Goal: Check status: Check status

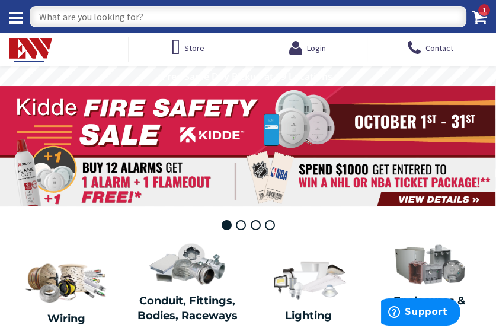
drag, startPoint x: 0, startPoint y: 0, endPoint x: 291, endPoint y: 14, distance: 291.4
click at [291, 14] on input "text" at bounding box center [248, 16] width 437 height 21
click at [320, 47] on span "Login" at bounding box center [316, 48] width 19 height 11
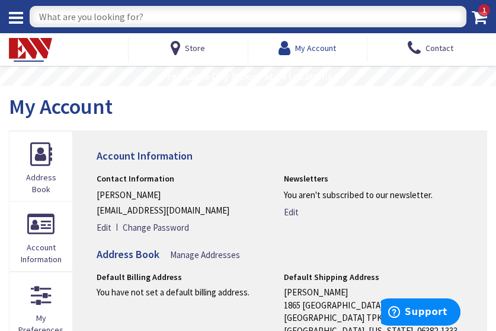
click at [316, 40] on span "My Account" at bounding box center [315, 47] width 41 height 21
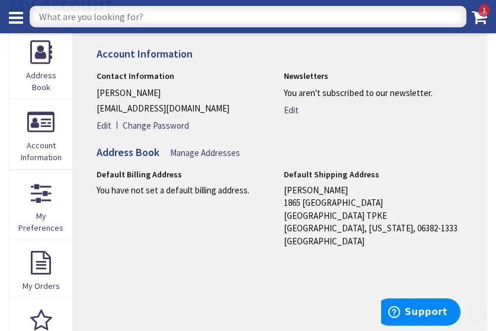
scroll to position [178, 0]
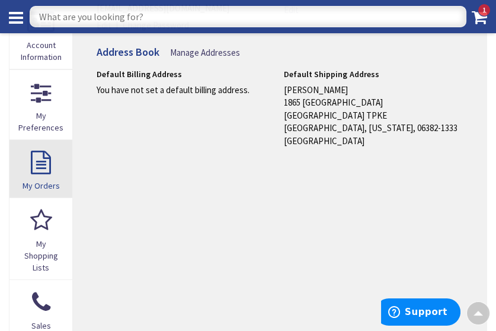
click at [36, 170] on link "My Orders" at bounding box center [40, 169] width 63 height 58
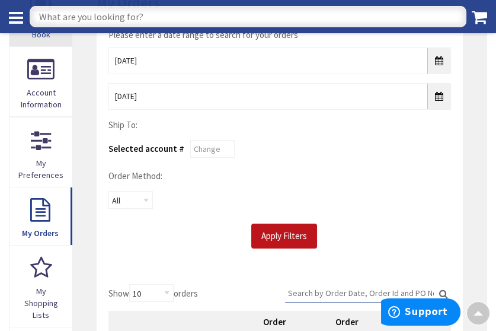
scroll to position [119, 0]
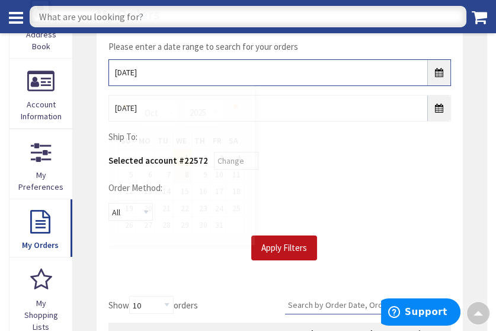
click at [440, 72] on input "[DATE]" at bounding box center [279, 72] width 343 height 27
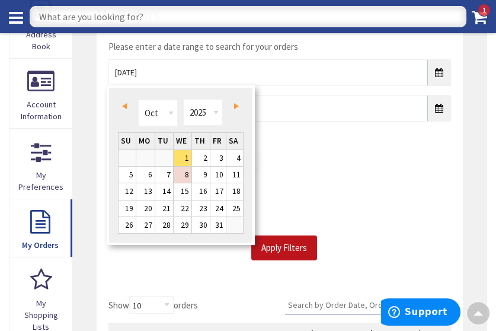
click at [124, 104] on span "Prev" at bounding box center [124, 106] width 5 height 6
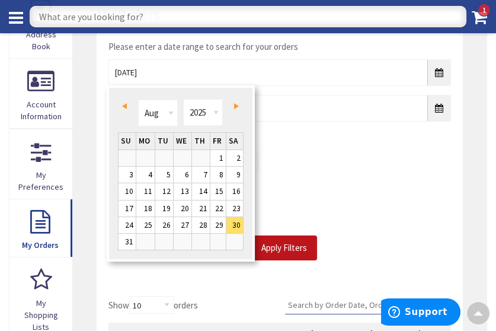
click at [235, 104] on span "Next" at bounding box center [236, 106] width 5 height 6
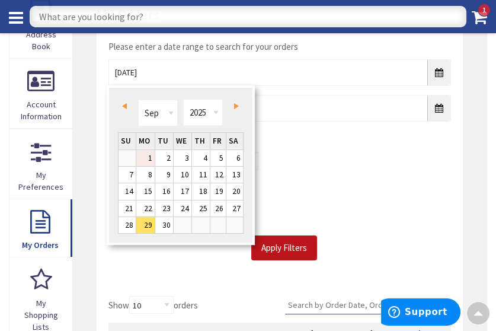
click at [149, 159] on link "1" at bounding box center [145, 158] width 18 height 16
type input "09/01/2025"
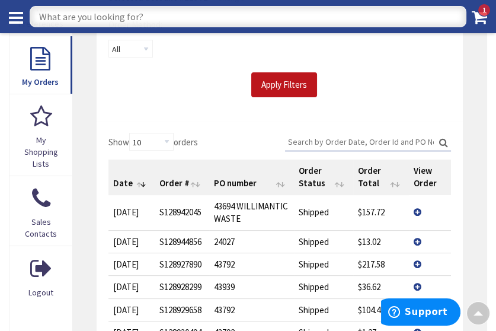
scroll to position [296, 0]
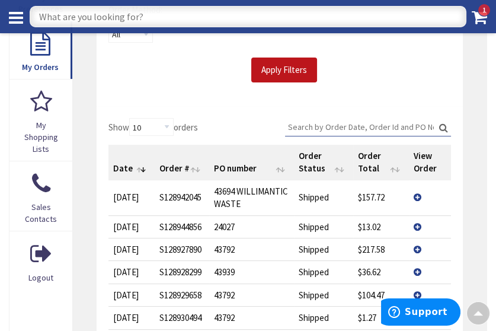
click at [324, 127] on input "Search:" at bounding box center [368, 127] width 166 height 18
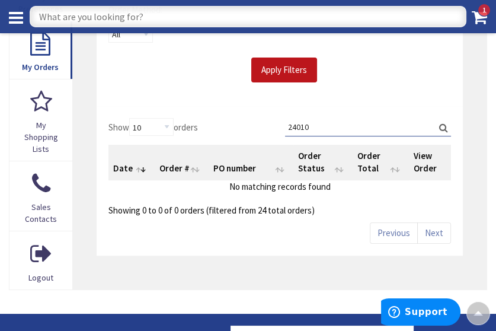
type input "24010"
click at [442, 126] on label "Search: 24010" at bounding box center [368, 127] width 166 height 18
click at [442, 126] on input "24010" at bounding box center [368, 127] width 166 height 18
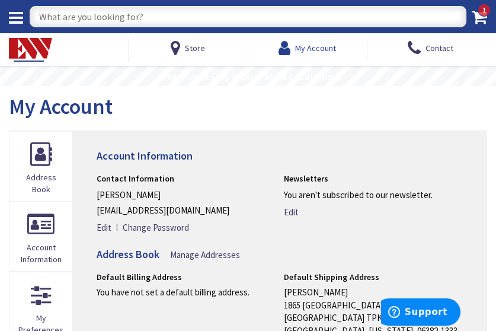
click at [322, 43] on span "My Account" at bounding box center [315, 48] width 41 height 11
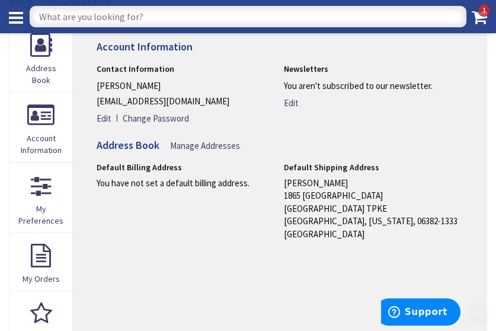
scroll to position [178, 0]
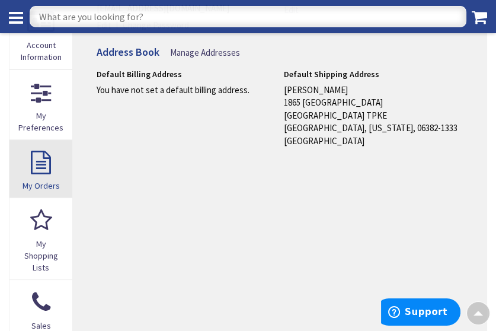
click at [39, 170] on link "My Orders" at bounding box center [40, 169] width 63 height 58
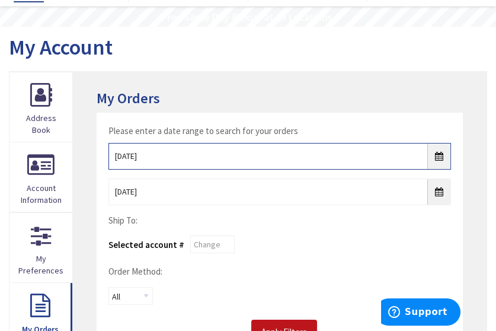
click at [439, 156] on input "[DATE]" at bounding box center [279, 156] width 343 height 27
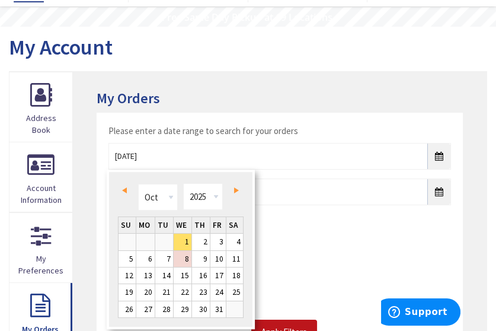
click at [124, 187] on span "Prev" at bounding box center [124, 190] width 5 height 6
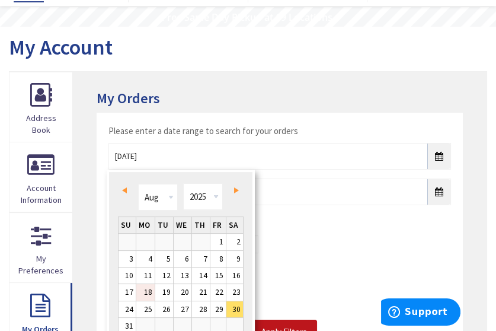
click at [146, 289] on link "18" at bounding box center [145, 292] width 18 height 16
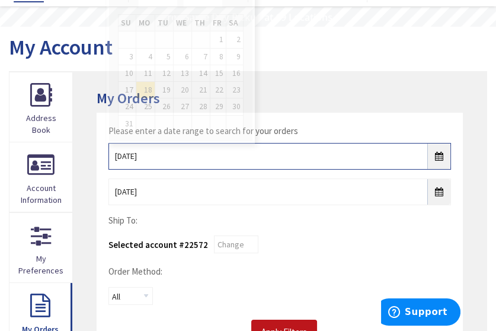
drag, startPoint x: 442, startPoint y: 153, endPoint x: 436, endPoint y: 159, distance: 8.8
click at [441, 155] on input "[DATE]" at bounding box center [279, 156] width 343 height 27
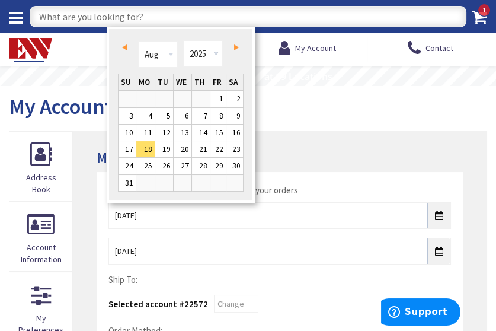
click at [235, 44] on span "Next" at bounding box center [236, 47] width 5 height 6
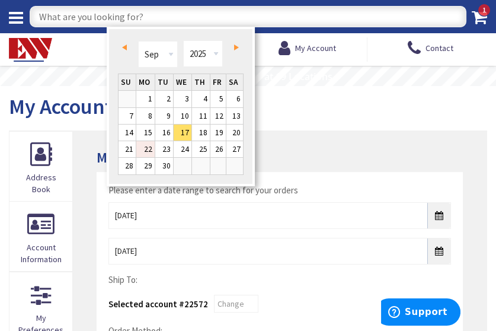
click at [149, 143] on link "22" at bounding box center [145, 149] width 18 height 16
type input "09/22/2025"
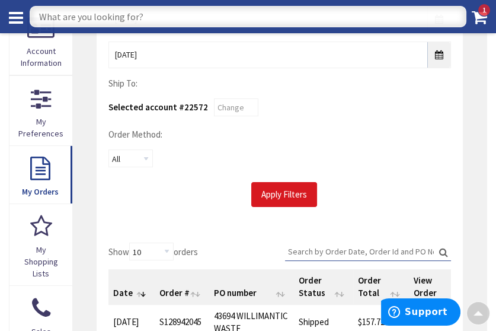
scroll to position [178, 0]
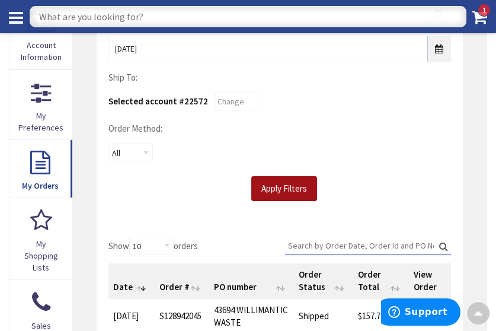
click at [285, 189] on input "Apply Filters" at bounding box center [284, 188] width 66 height 25
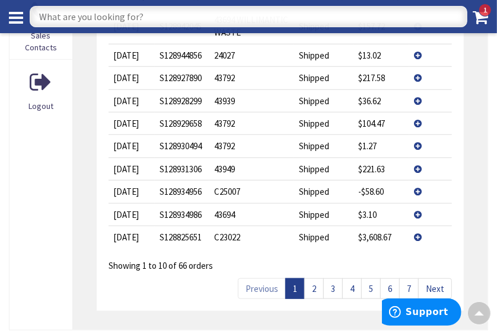
scroll to position [486, 0]
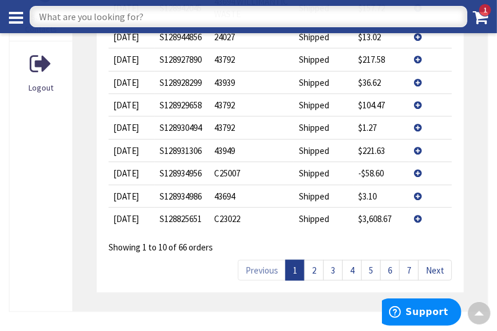
click at [312, 270] on link "2" at bounding box center [314, 270] width 20 height 21
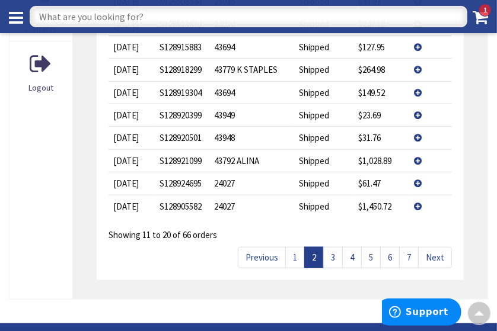
click at [334, 257] on link "3" at bounding box center [333, 257] width 20 height 21
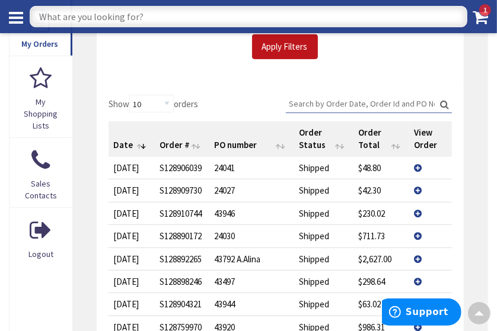
scroll to position [308, 0]
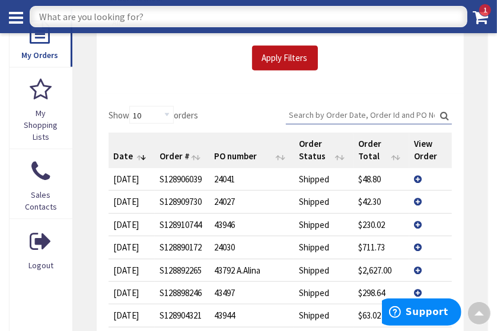
click at [416, 178] on td "View Details" at bounding box center [430, 179] width 42 height 22
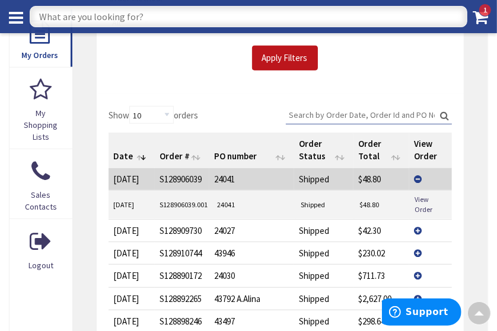
scroll to position [368, 0]
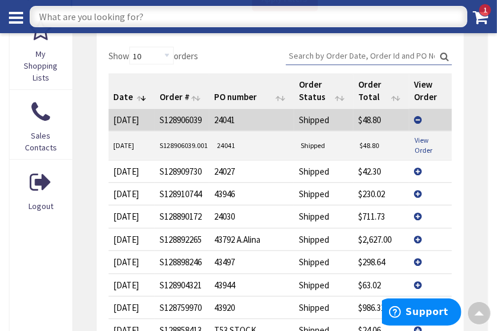
click at [436, 138] on link "View Order" at bounding box center [430, 145] width 33 height 20
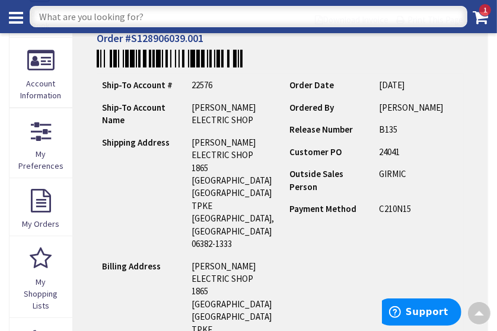
scroll to position [119, 0]
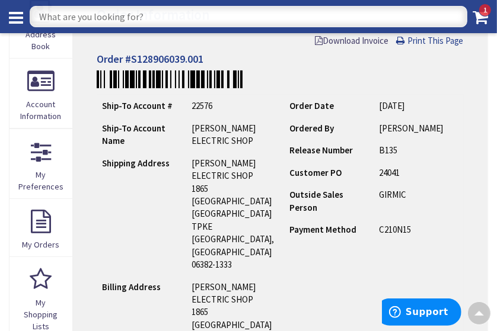
click at [429, 40] on span "Print This Page" at bounding box center [435, 40] width 56 height 11
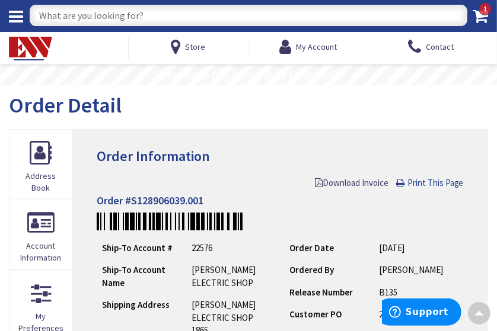
scroll to position [0, 0]
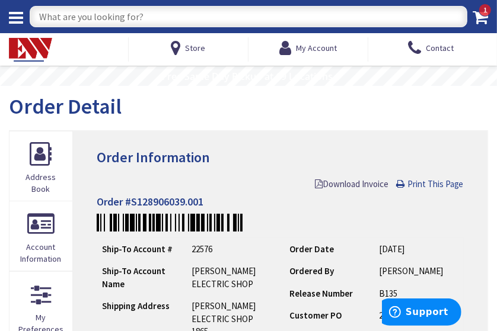
click at [443, 186] on span "Print This Page" at bounding box center [435, 183] width 56 height 11
